Goal: Navigation & Orientation: Find specific page/section

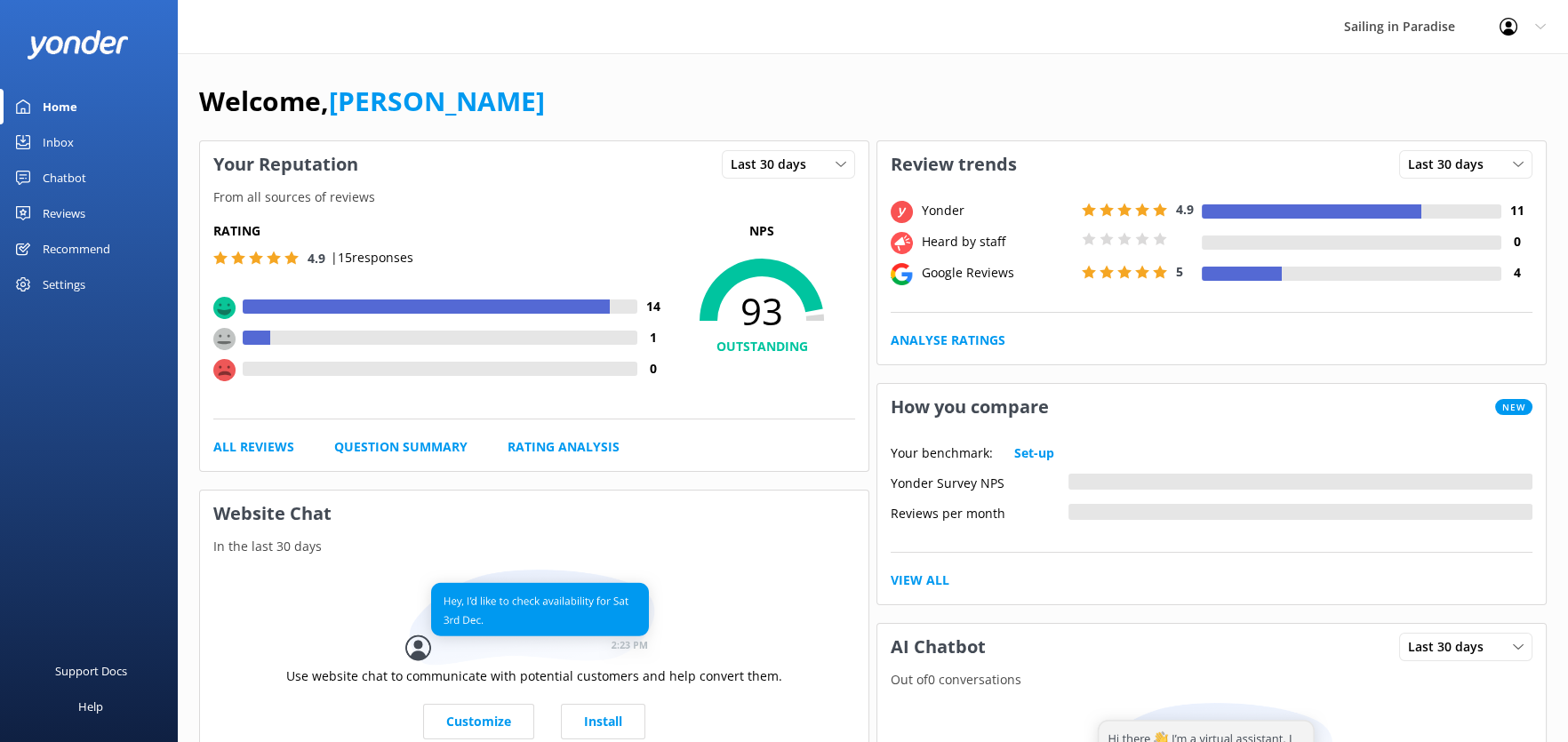
click at [78, 212] on div "Reviews" at bounding box center [63, 213] width 42 height 35
